Goal: Find specific page/section: Find specific page/section

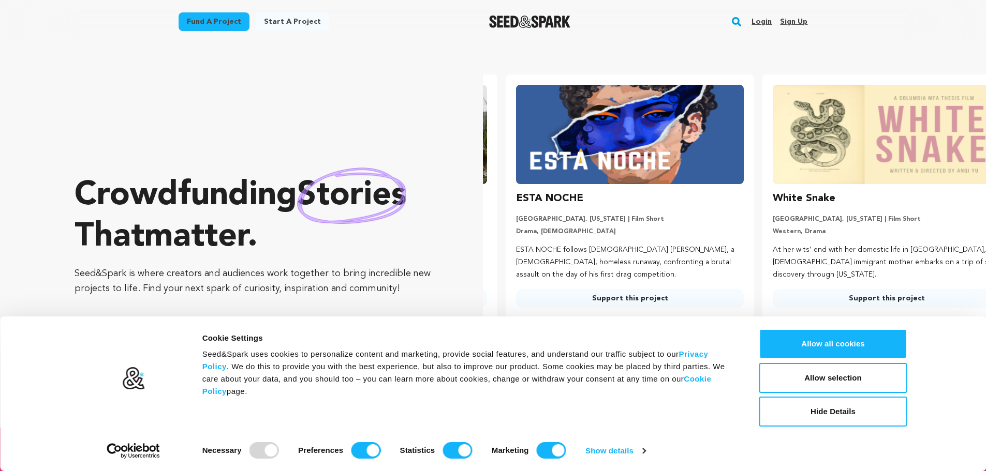
click at [507, 27] on img "Seed&Spark Homepage" at bounding box center [529, 22] width 81 height 12
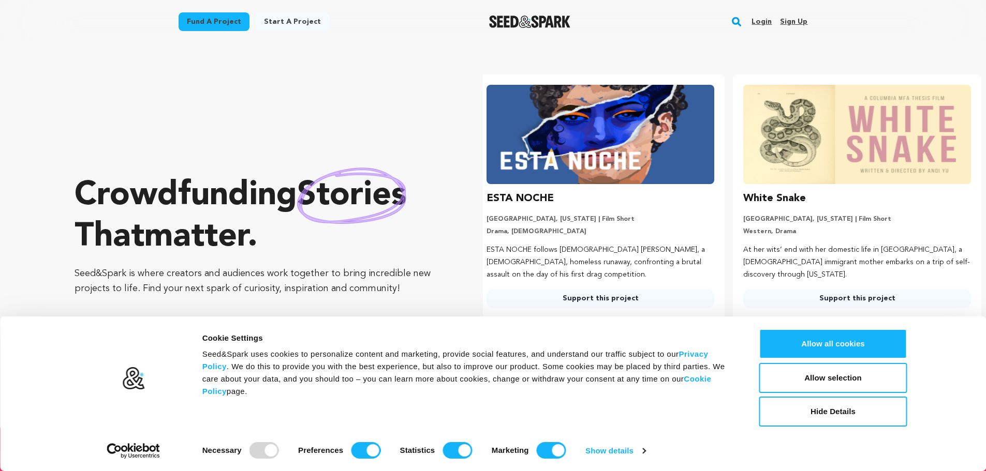
scroll to position [0, 265]
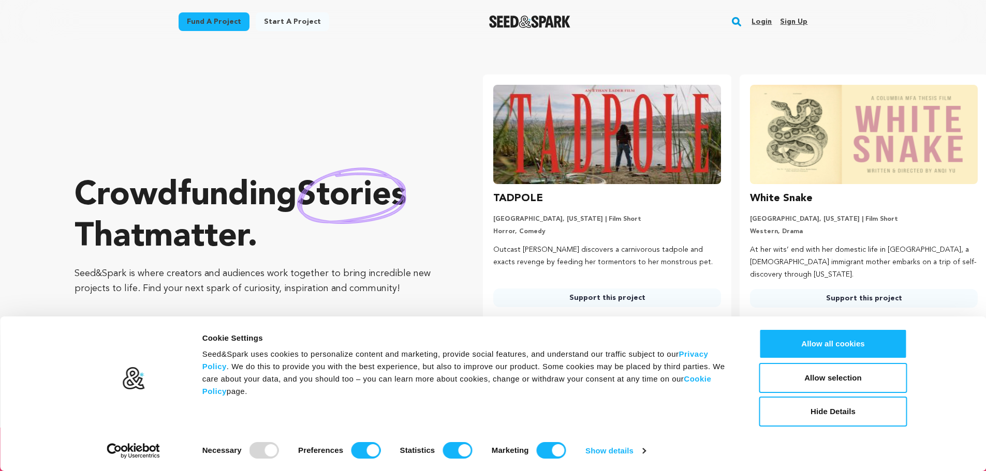
click at [737, 22] on rect "button" at bounding box center [736, 22] width 12 height 12
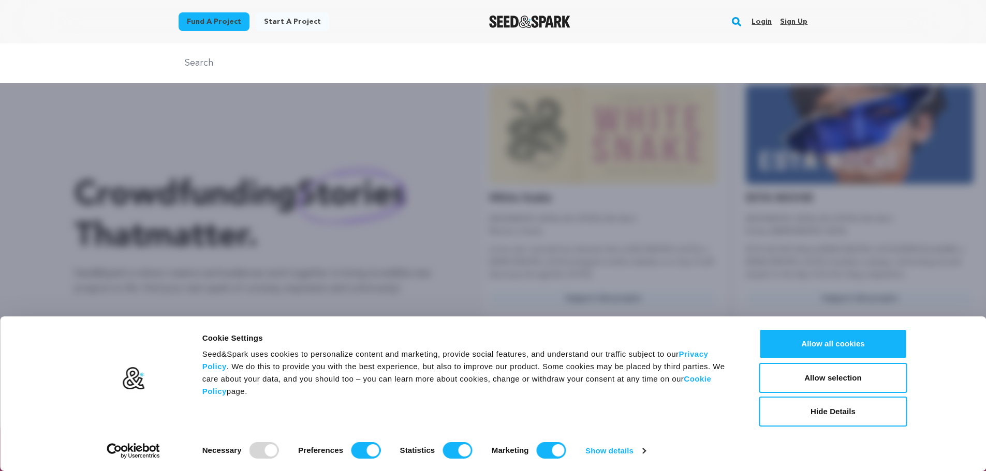
scroll to position [0, 265]
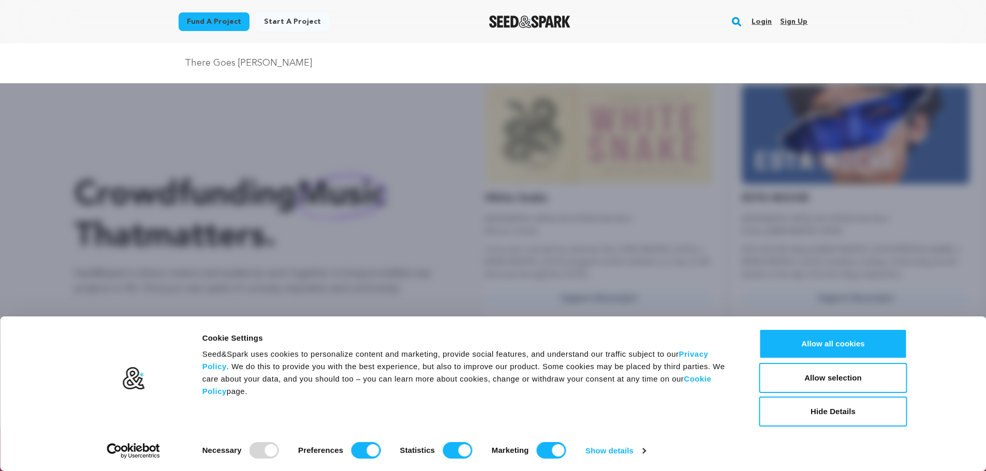
type input "There Goes Stacy"
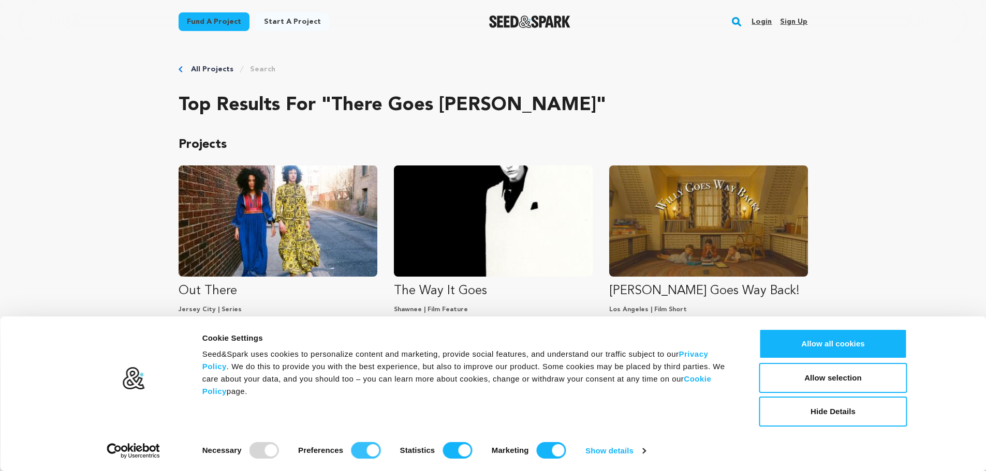
click at [367, 445] on input "Preferences" at bounding box center [365, 450] width 29 height 17
checkbox input "false"
click at [456, 450] on input "Statistics" at bounding box center [456, 450] width 29 height 17
checkbox input "false"
click at [550, 450] on input "Marketing" at bounding box center [551, 450] width 29 height 17
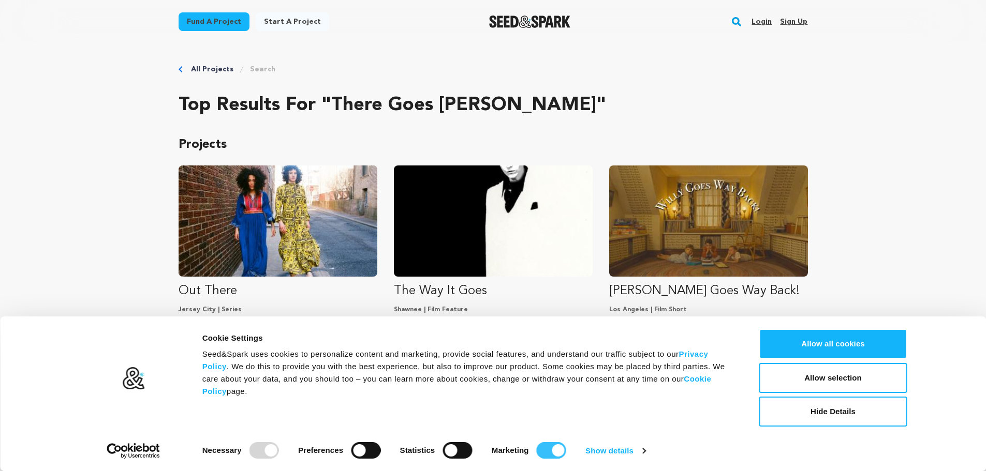
checkbox input "false"
click at [818, 374] on button "Allow selection" at bounding box center [833, 378] width 148 height 30
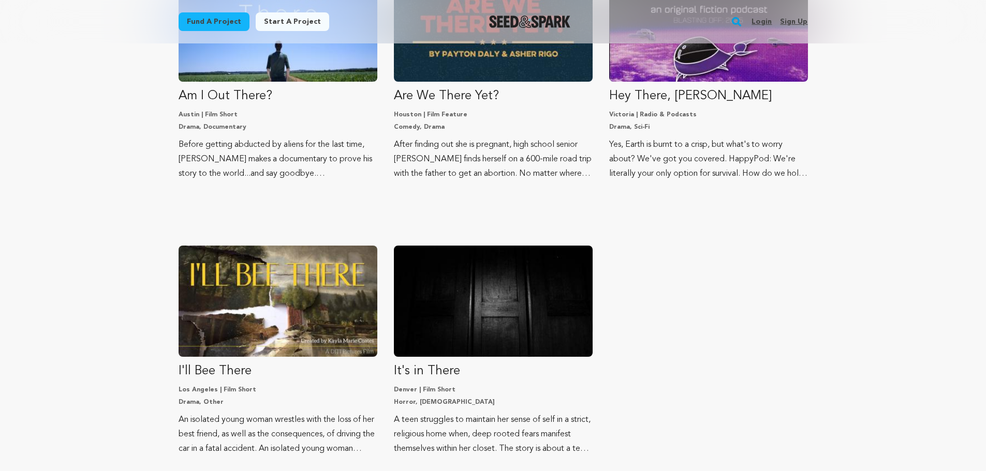
scroll to position [471, 0]
